Goal: Transaction & Acquisition: Purchase product/service

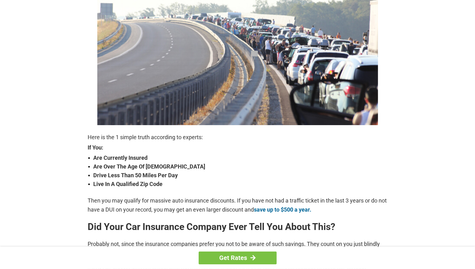
scroll to position [99, 0]
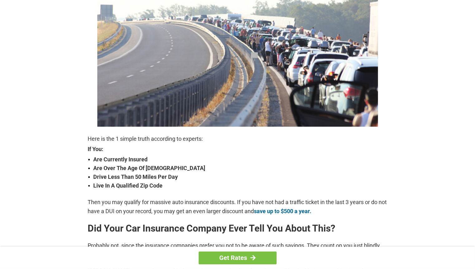
drag, startPoint x: 0, startPoint y: 0, endPoint x: 93, endPoint y: 193, distance: 214.3
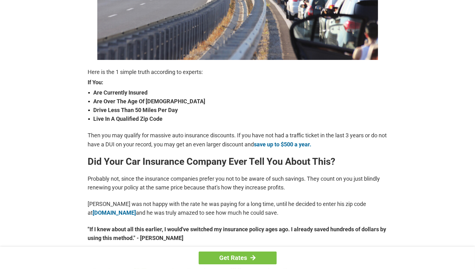
scroll to position [182, 0]
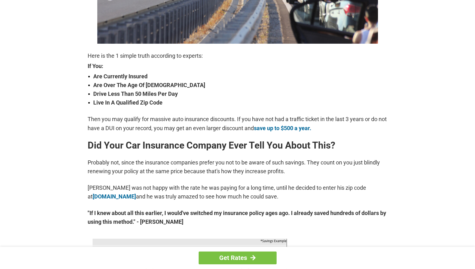
drag, startPoint x: 93, startPoint y: 193, endPoint x: 31, endPoint y: 215, distance: 65.5
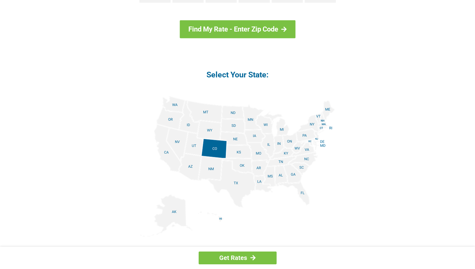
scroll to position [718, 0]
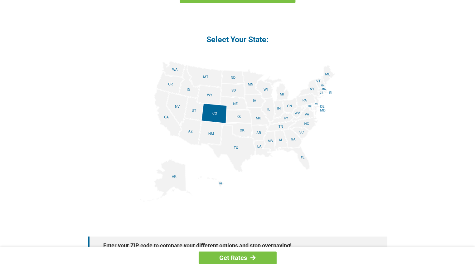
click at [304, 98] on img at bounding box center [237, 131] width 195 height 141
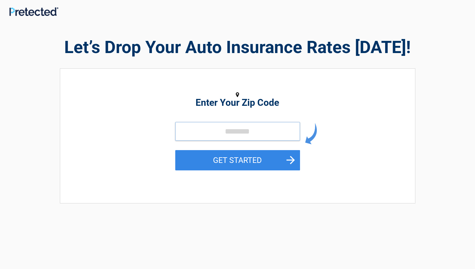
click at [243, 127] on input "tel" at bounding box center [237, 131] width 125 height 19
type input "*****"
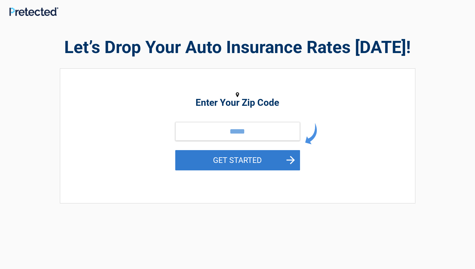
click at [220, 165] on button "GET STARTED" at bounding box center [237, 160] width 125 height 20
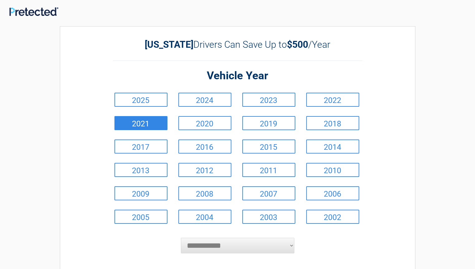
click at [156, 123] on link "2021" at bounding box center [140, 123] width 53 height 14
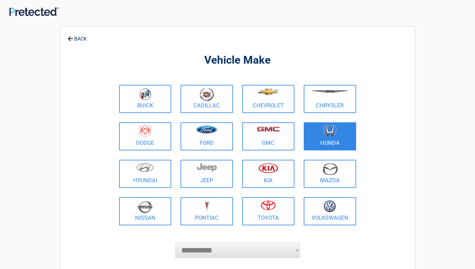
drag, startPoint x: 331, startPoint y: 137, endPoint x: 334, endPoint y: 135, distance: 3.5
click at [334, 135] on figure at bounding box center [329, 132] width 45 height 14
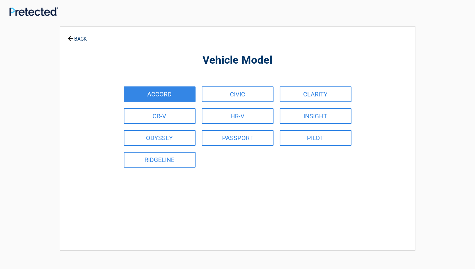
click at [172, 91] on link "ACCORD" at bounding box center [160, 94] width 72 height 16
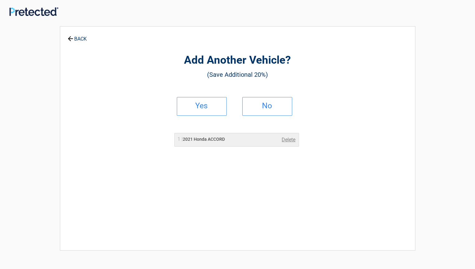
click at [79, 40] on link "BACK" at bounding box center [77, 36] width 22 height 11
